Goal: Transaction & Acquisition: Obtain resource

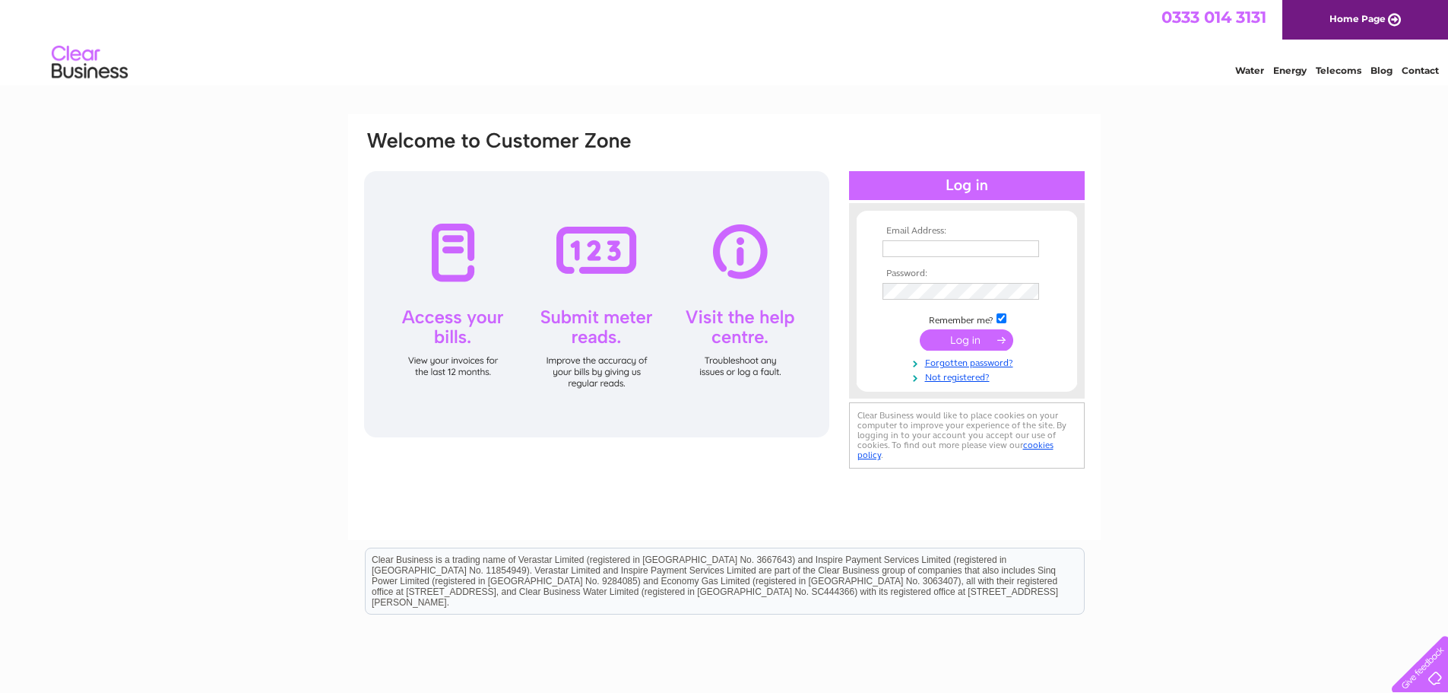
type input "lab@chemtx.co.uk"
click at [963, 335] on input "submit" at bounding box center [967, 339] width 94 height 21
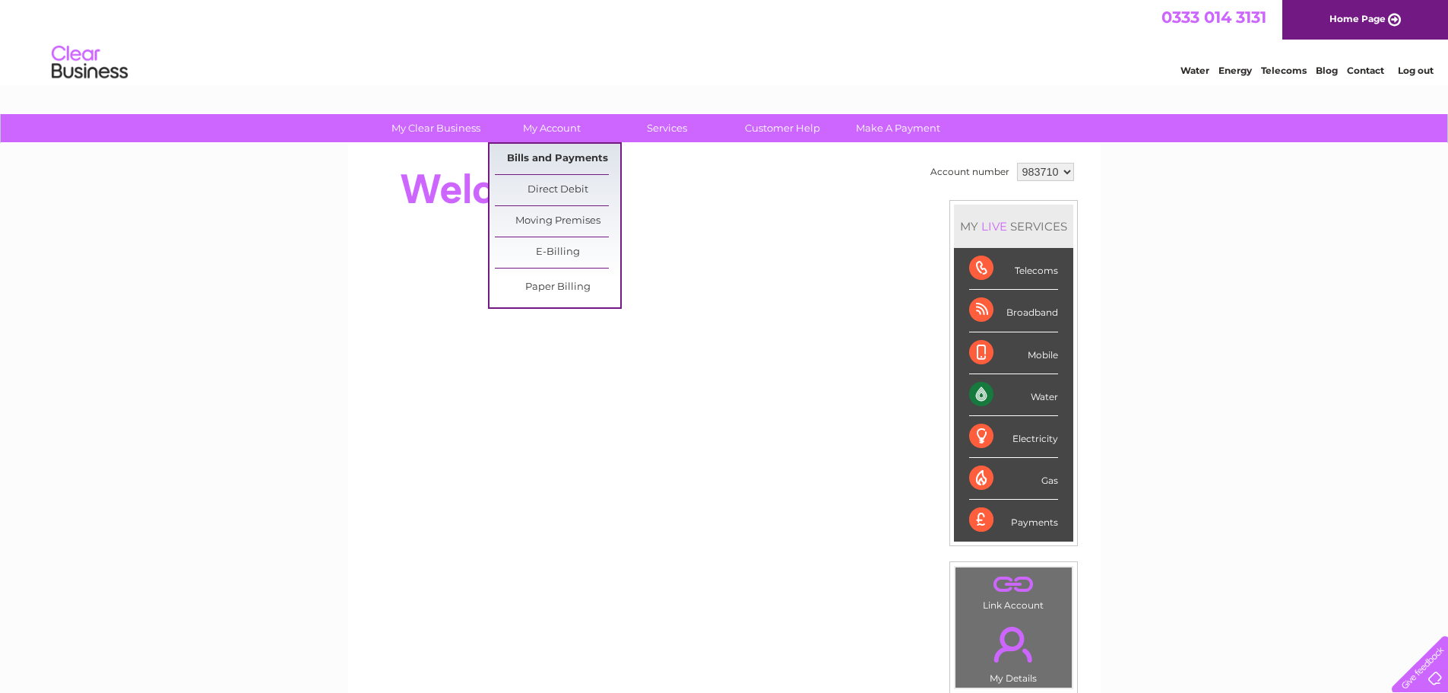
click at [538, 149] on link "Bills and Payments" at bounding box center [557, 159] width 125 height 30
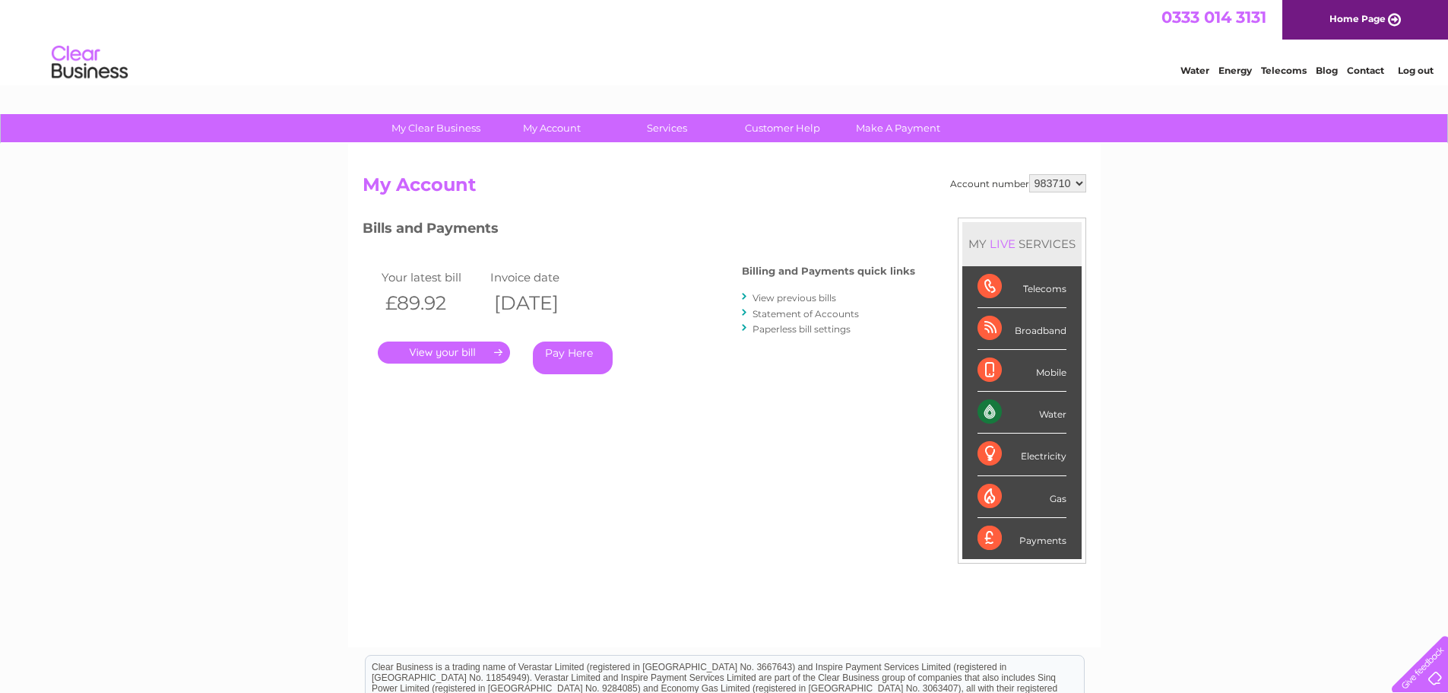
click at [436, 355] on link "." at bounding box center [444, 352] width 132 height 22
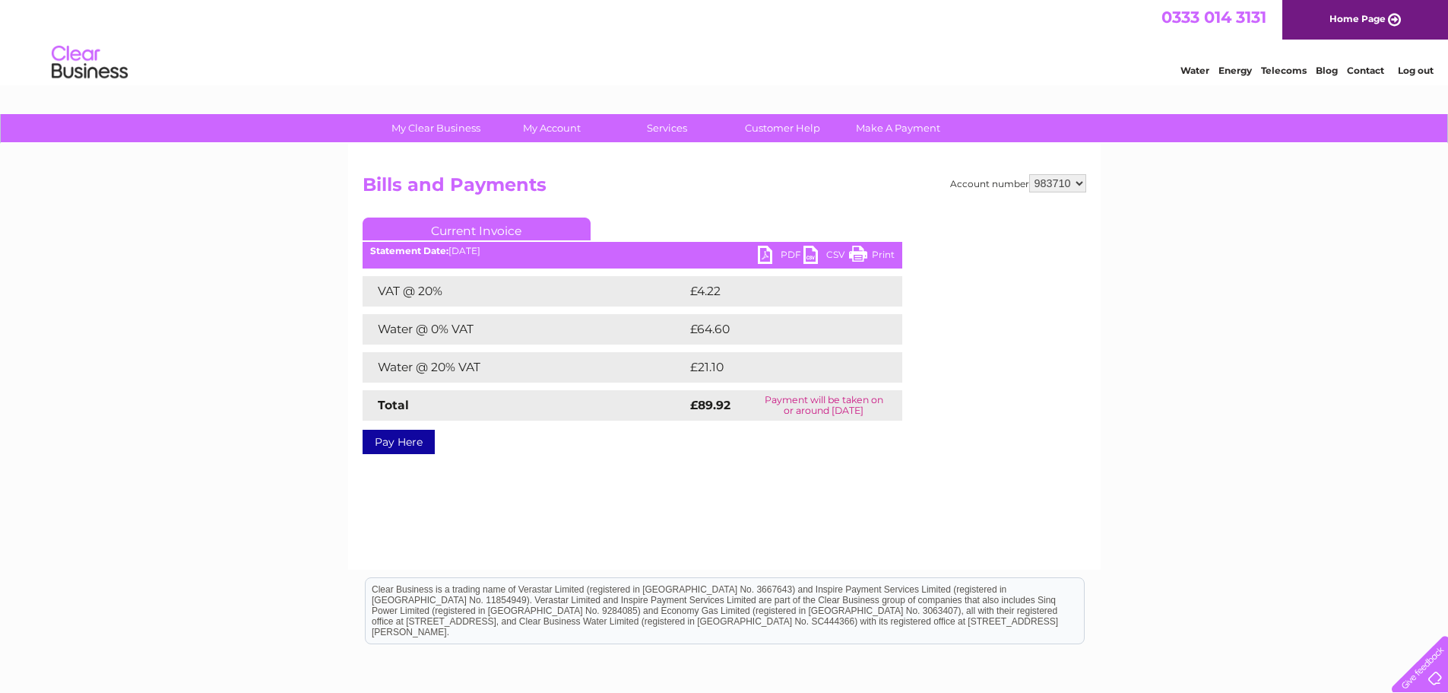
click at [780, 252] on link "PDF" at bounding box center [781, 257] width 46 height 22
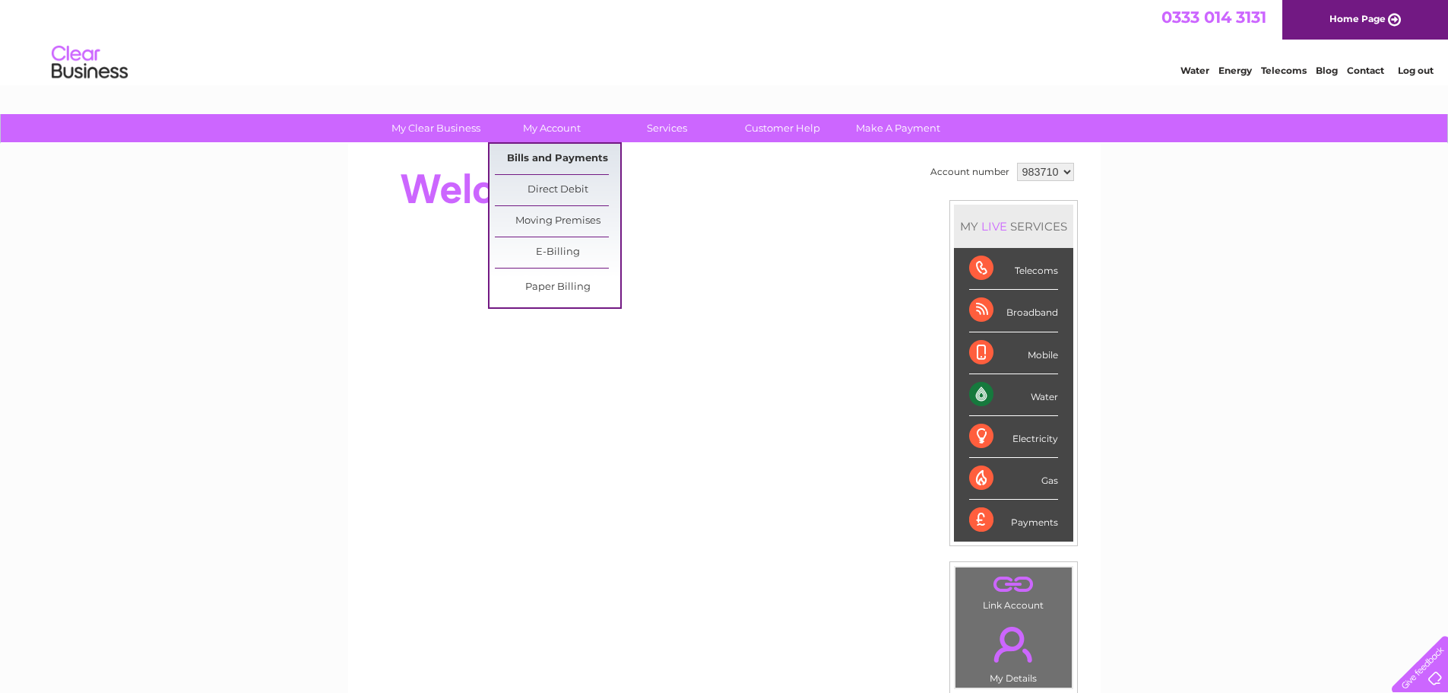
click at [536, 156] on link "Bills and Payments" at bounding box center [557, 159] width 125 height 30
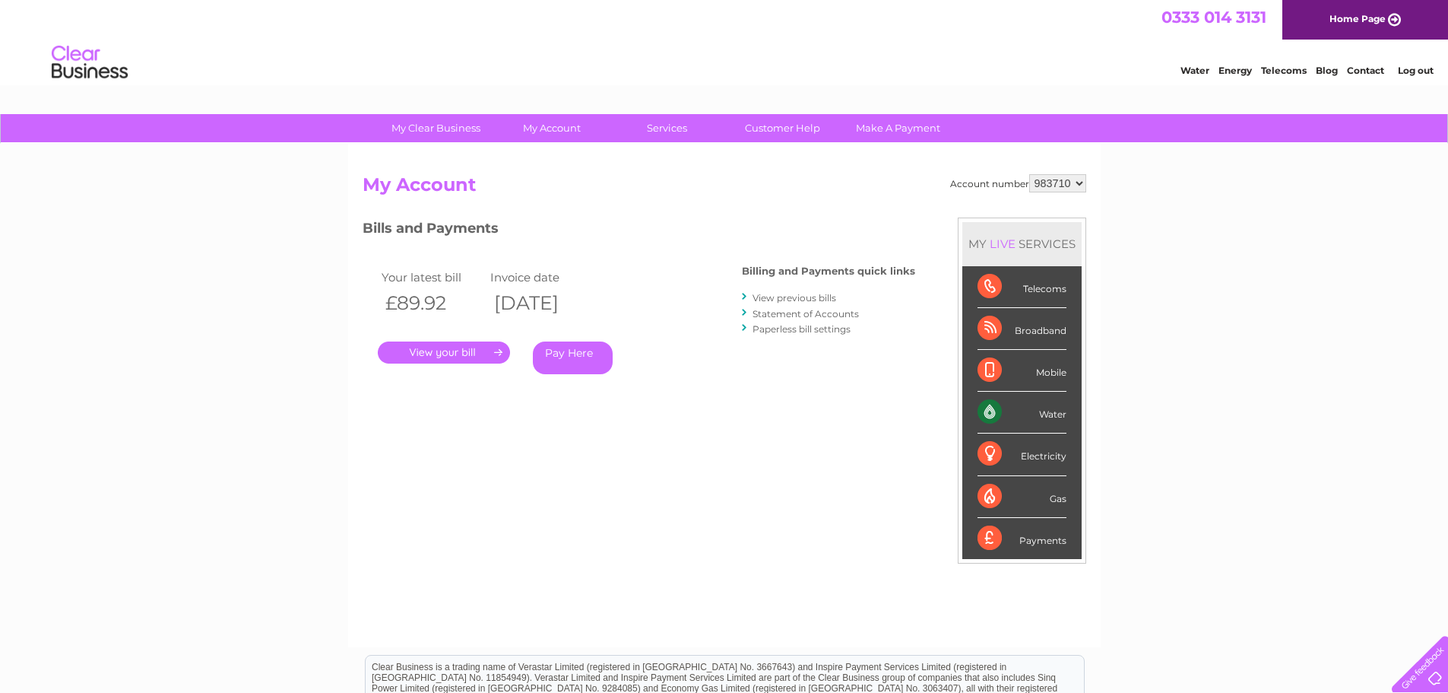
click at [445, 345] on link "." at bounding box center [444, 352] width 132 height 22
